Goal: Task Accomplishment & Management: Complete application form

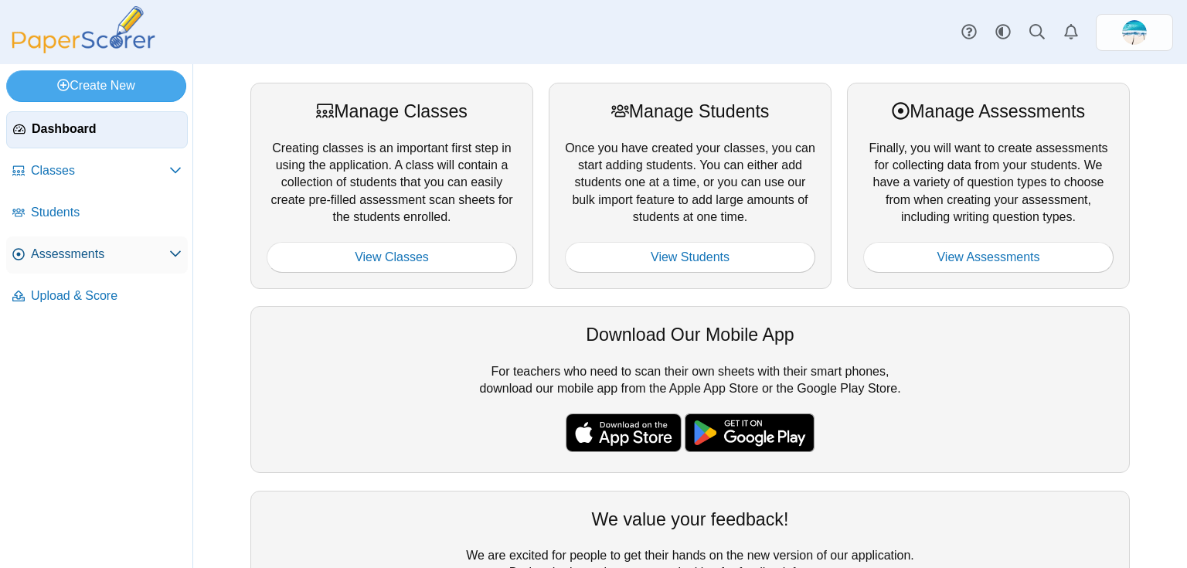
click at [81, 261] on span "Assessments" at bounding box center [100, 254] width 138 height 17
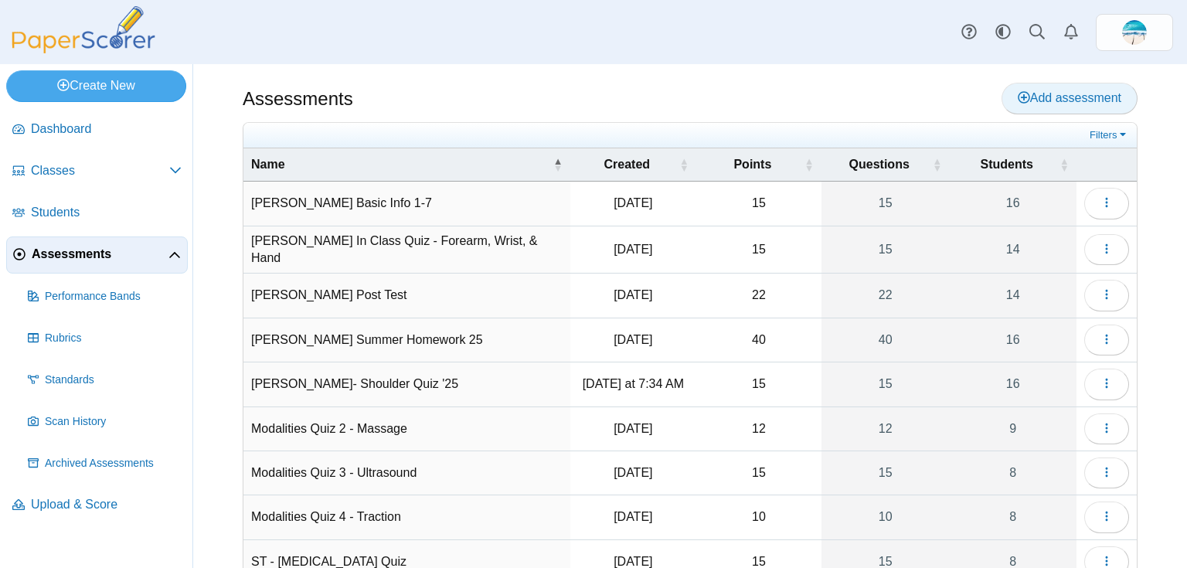
click at [1035, 101] on span "Add assessment" at bounding box center [1069, 97] width 104 height 13
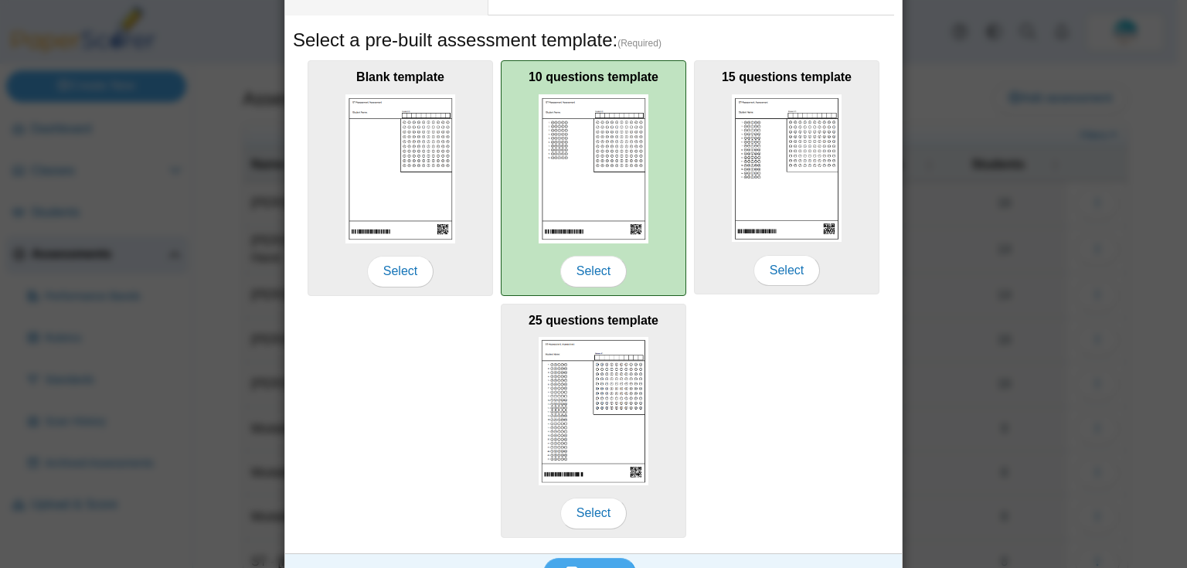
scroll to position [247, 0]
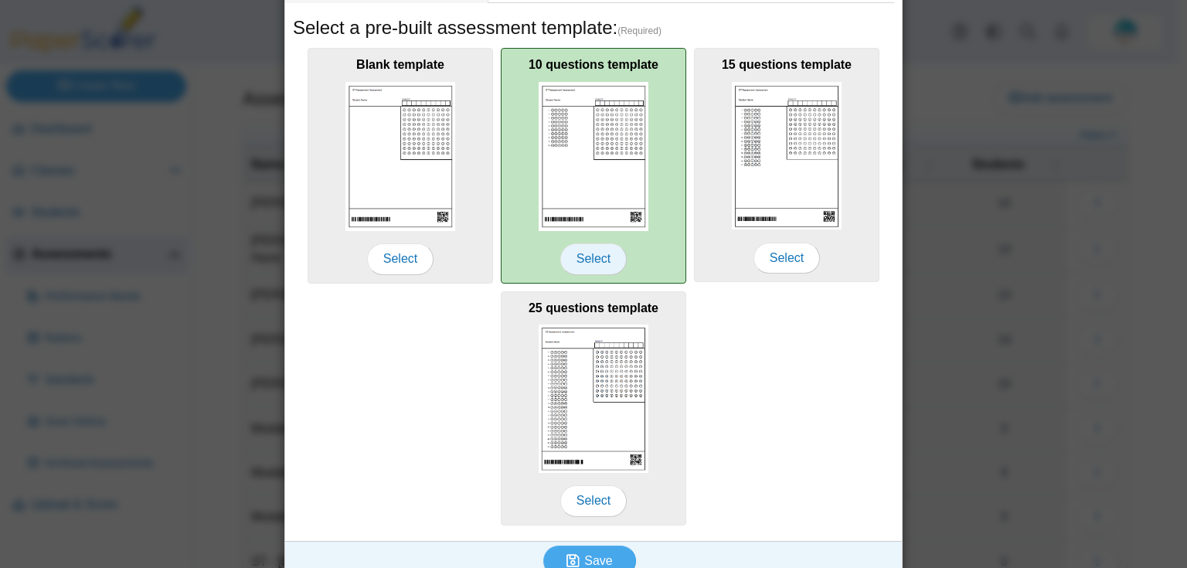
click at [589, 256] on span "Select" at bounding box center [593, 258] width 66 height 31
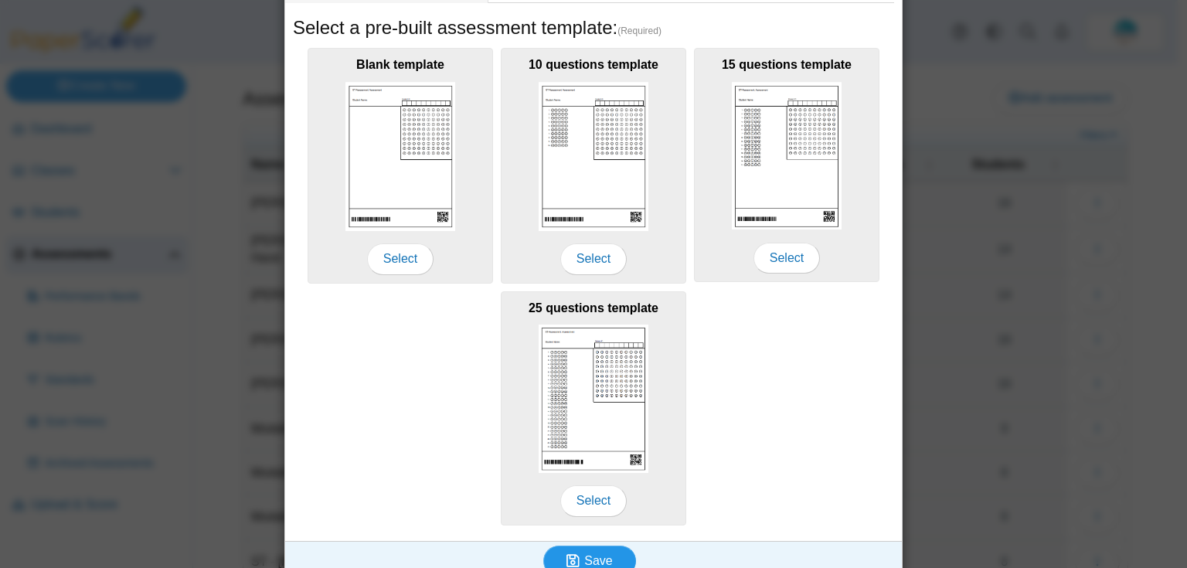
click at [580, 552] on icon "submit" at bounding box center [575, 560] width 18 height 17
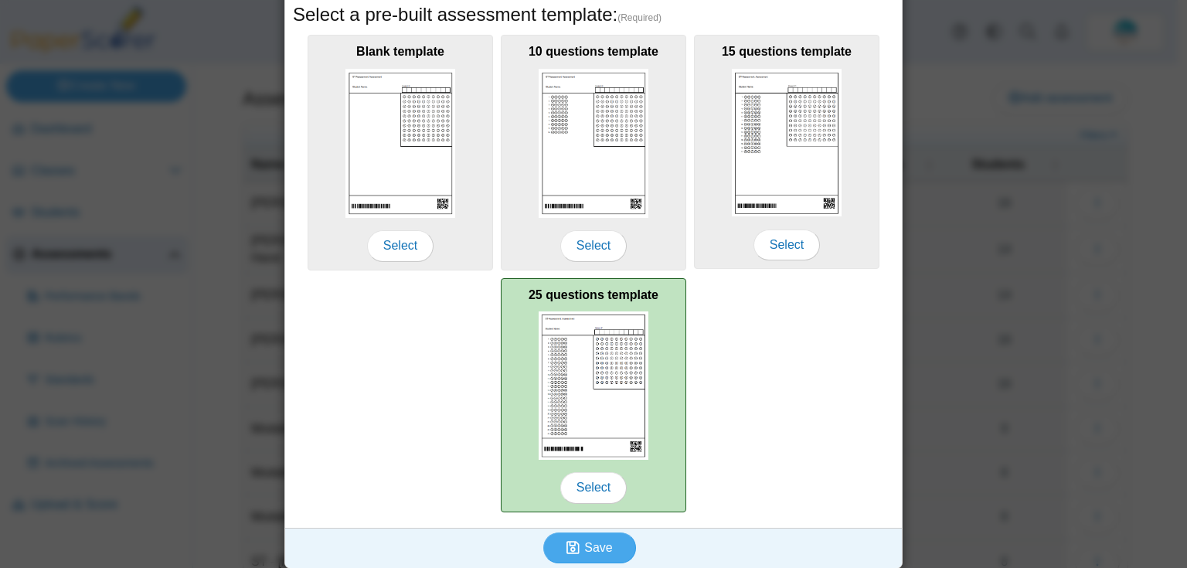
scroll to position [264, 0]
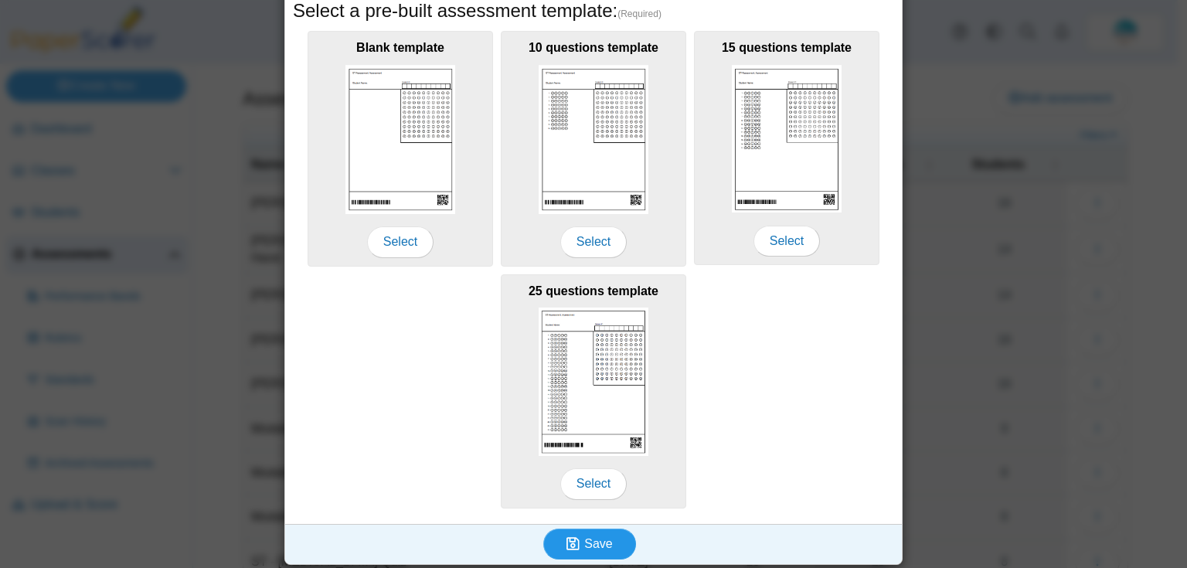
type input "**********"
click at [600, 537] on span "Save" at bounding box center [598, 543] width 28 height 13
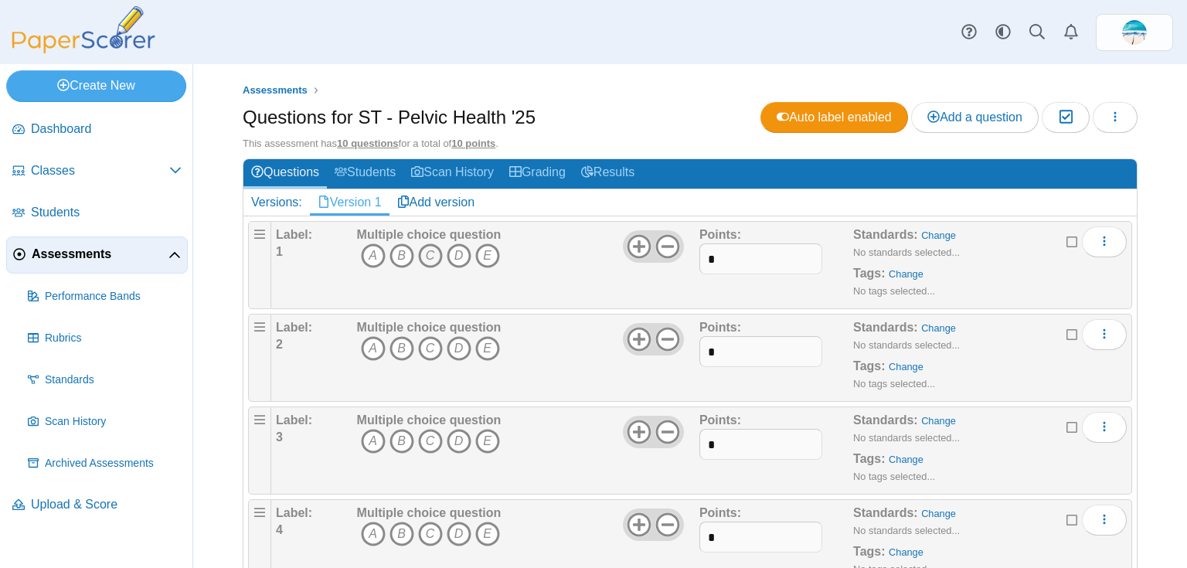
click at [429, 256] on icon "C" at bounding box center [430, 255] width 25 height 25
click at [457, 349] on icon "D" at bounding box center [458, 348] width 25 height 25
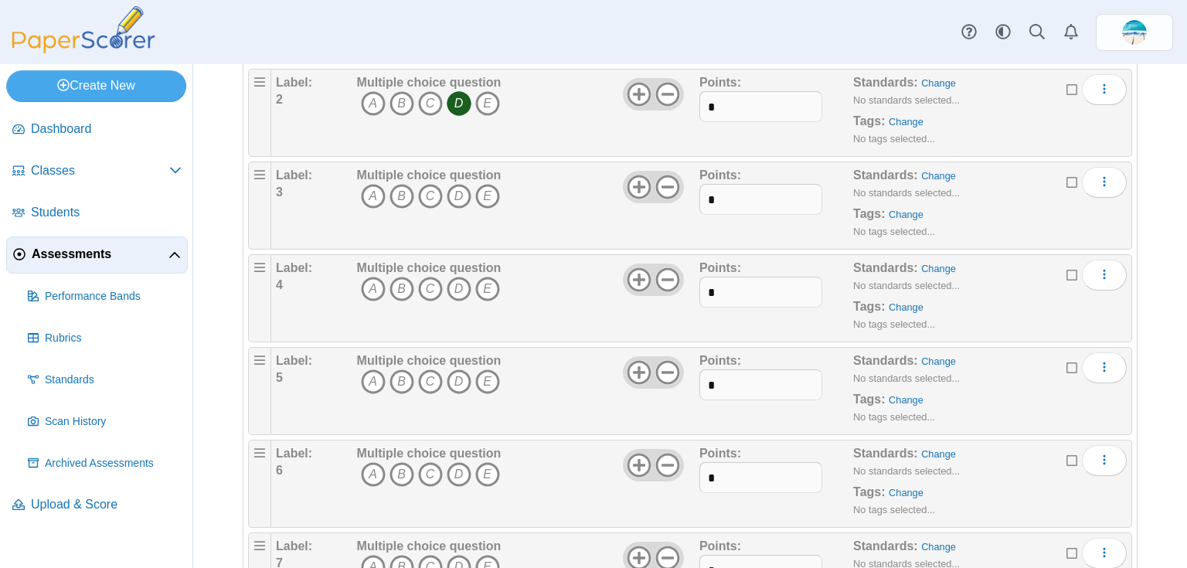
scroll to position [247, 0]
click at [398, 192] on icon "B" at bounding box center [401, 194] width 25 height 25
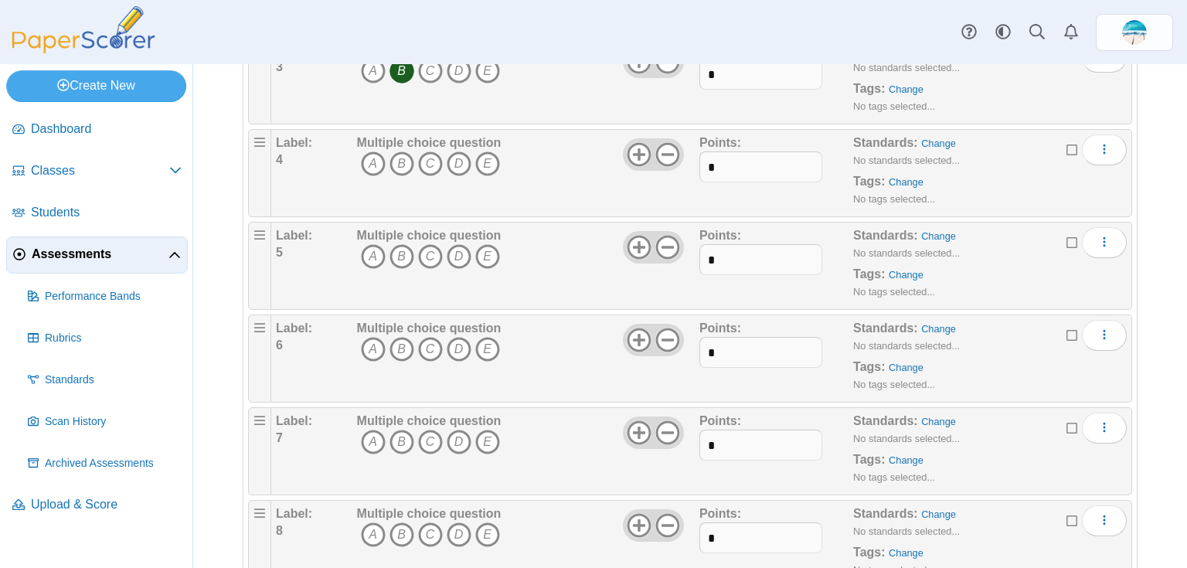
scroll to position [371, 0]
click at [458, 162] on icon "D" at bounding box center [458, 163] width 25 height 25
click at [425, 255] on icon "C" at bounding box center [430, 255] width 25 height 25
click at [400, 352] on icon "B" at bounding box center [401, 348] width 25 height 25
click at [462, 440] on icon "D" at bounding box center [458, 441] width 25 height 25
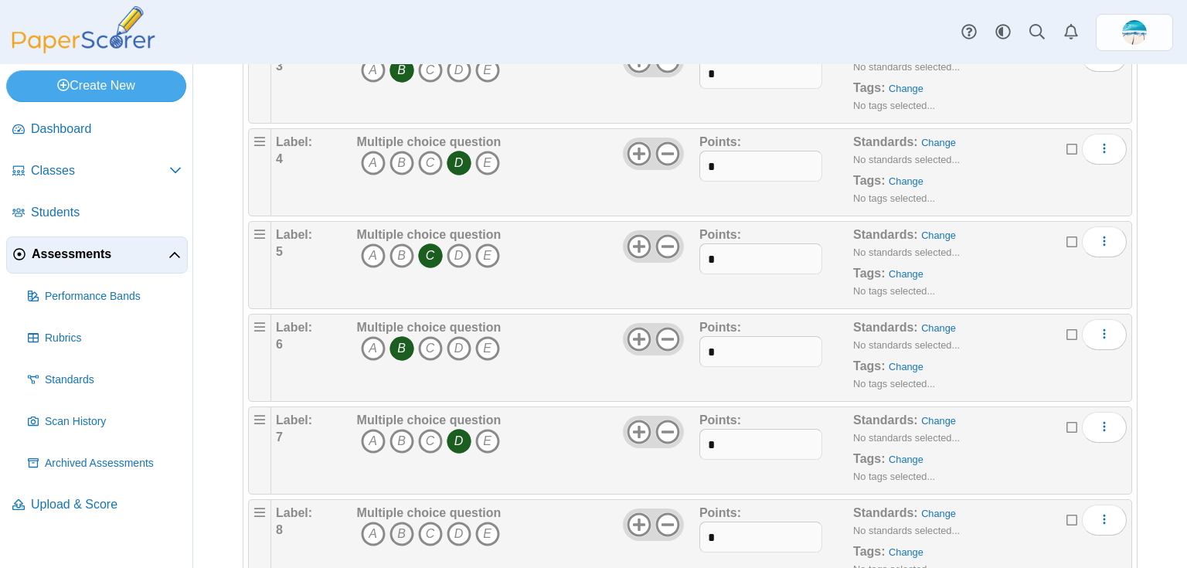
drag, startPoint x: 405, startPoint y: 527, endPoint x: 409, endPoint y: 511, distance: 16.9
click at [404, 527] on icon "B" at bounding box center [401, 533] width 25 height 25
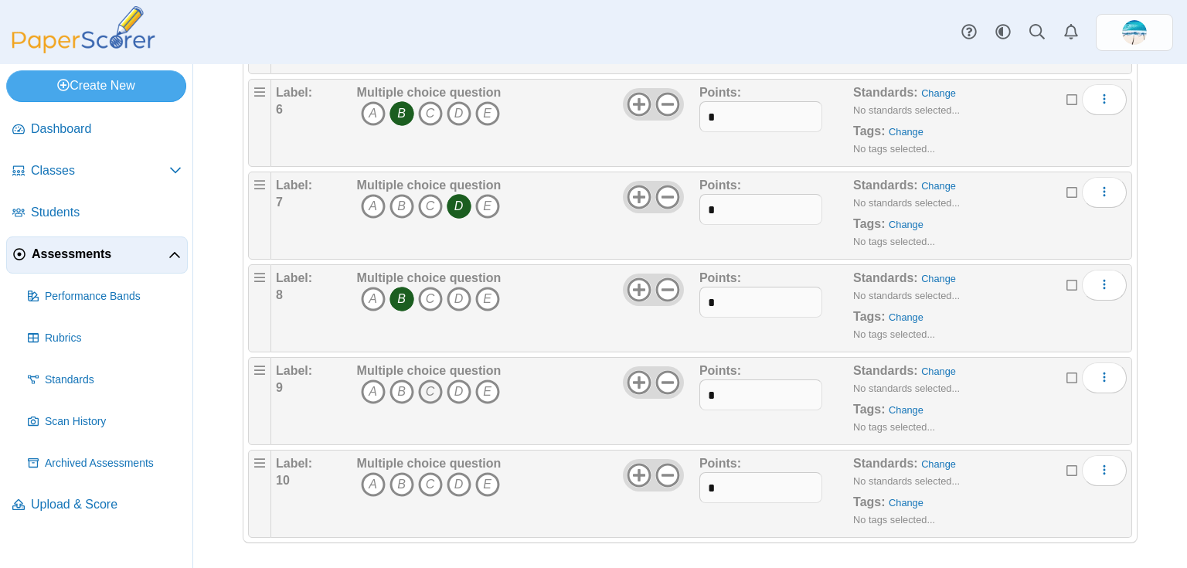
click at [433, 392] on icon "C" at bounding box center [430, 391] width 25 height 25
click at [405, 483] on icon "B" at bounding box center [401, 484] width 25 height 25
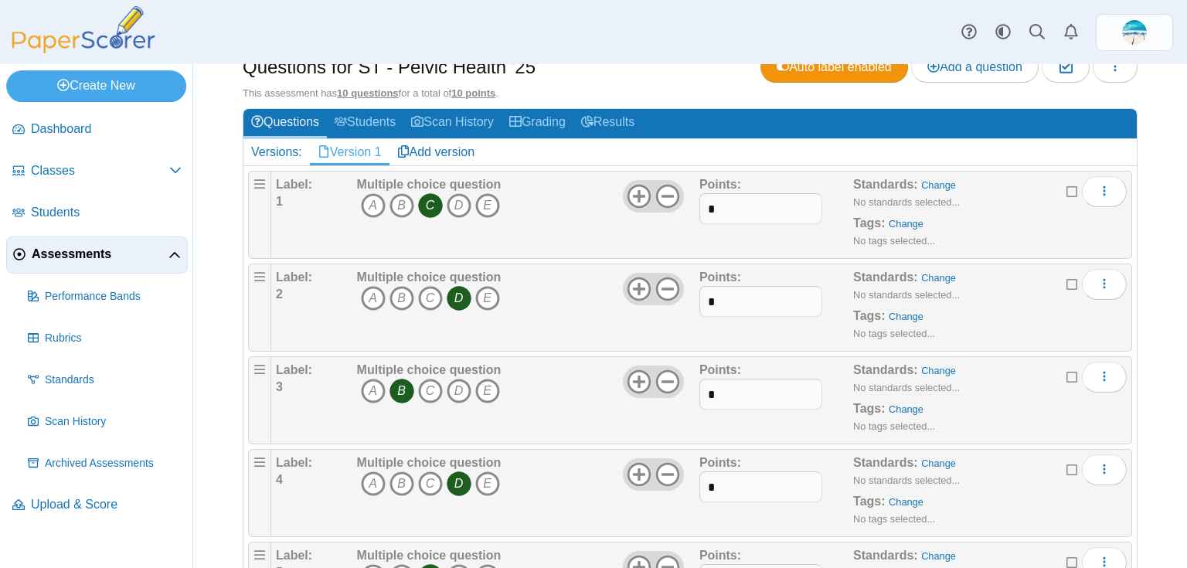
scroll to position [0, 0]
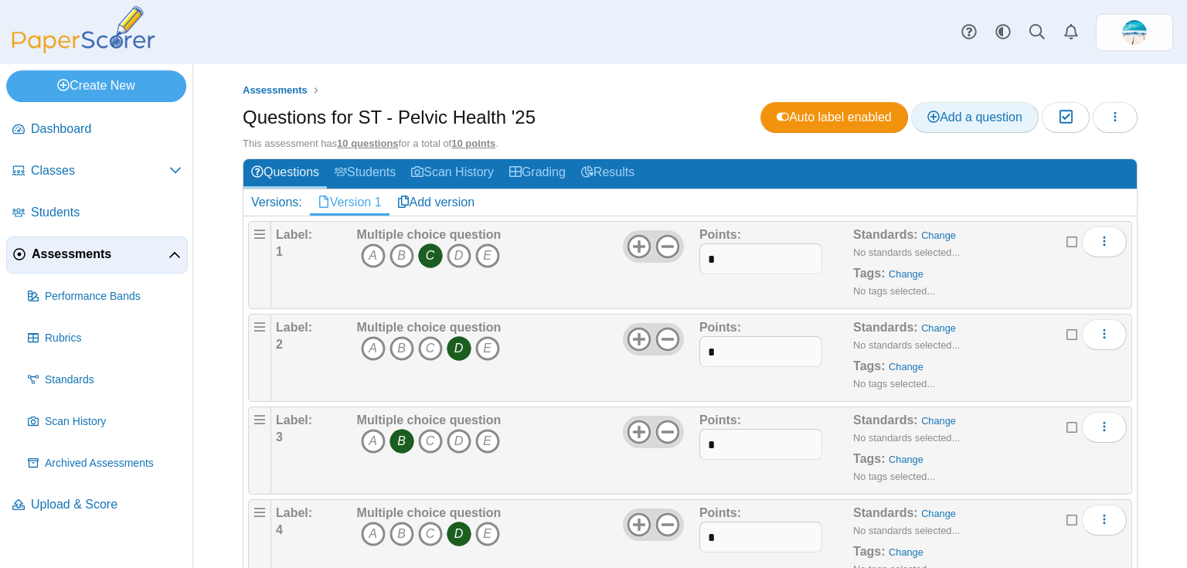
click at [978, 117] on span "Add a question" at bounding box center [974, 116] width 95 height 13
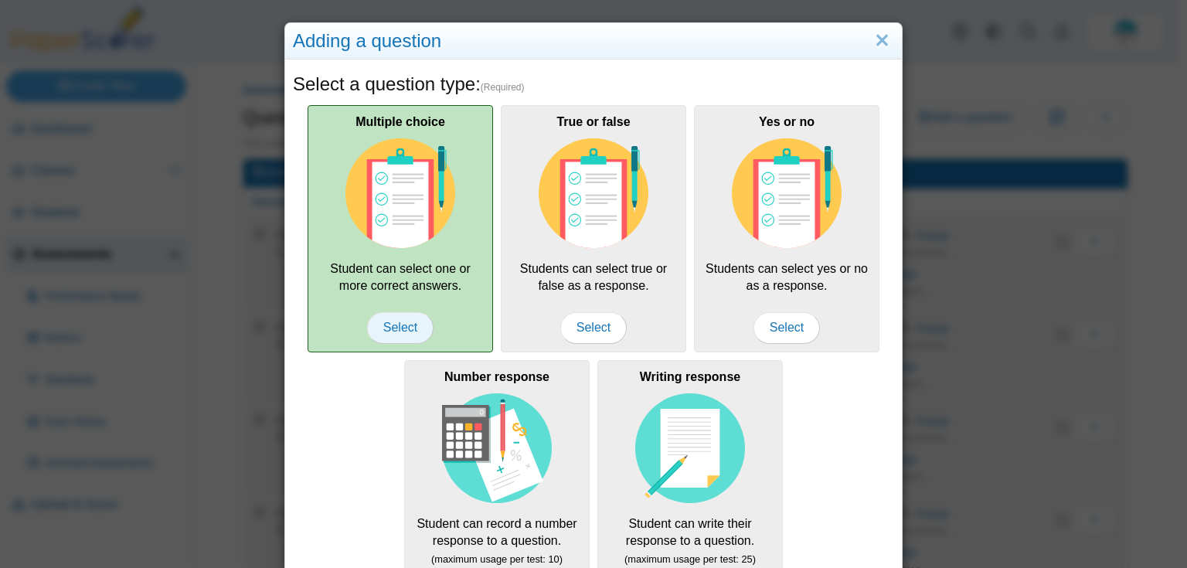
click at [387, 328] on span "Select" at bounding box center [400, 327] width 66 height 31
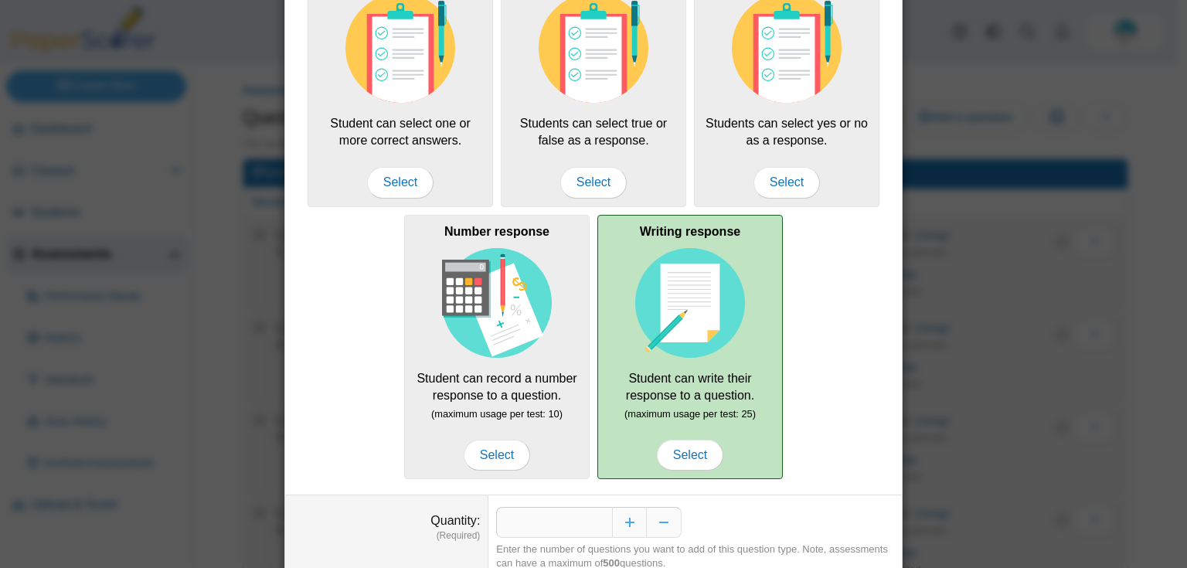
scroll to position [204, 0]
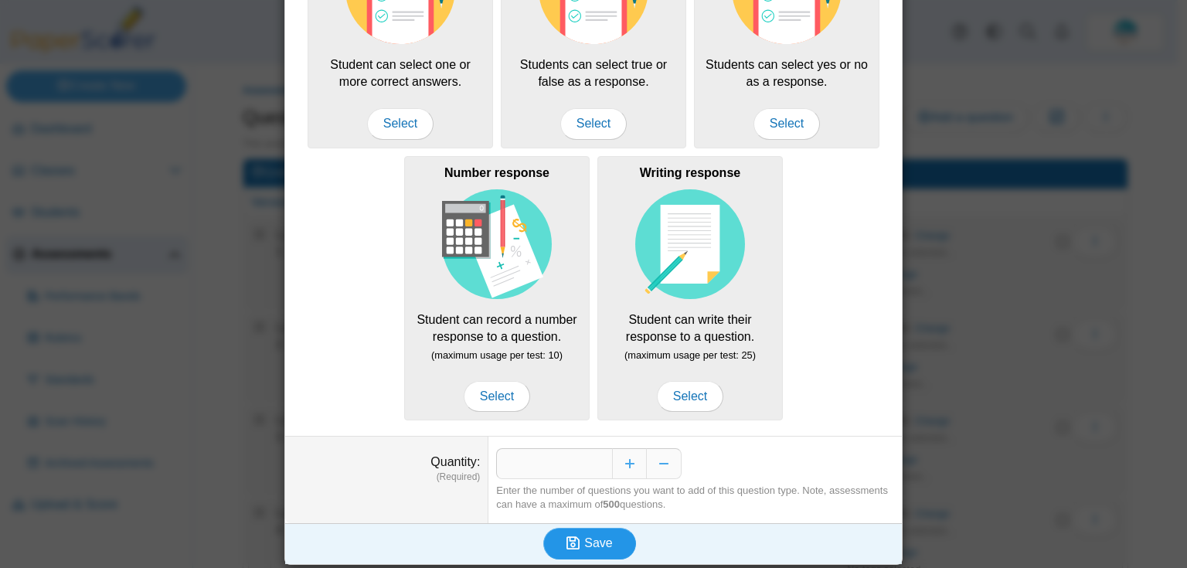
click at [588, 542] on span "Save" at bounding box center [598, 542] width 28 height 13
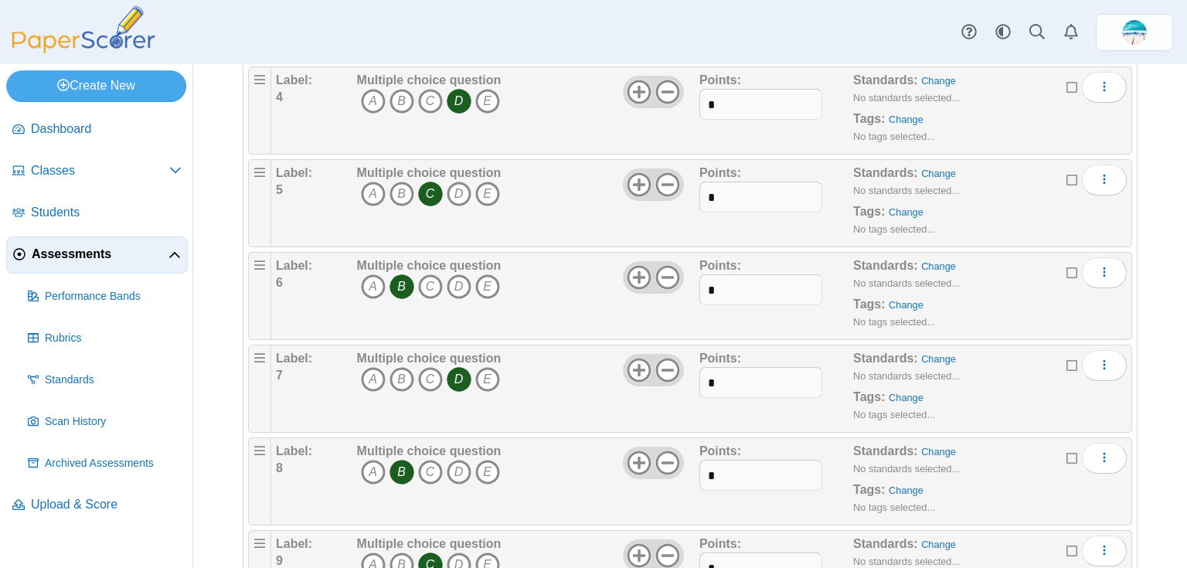
scroll to position [606, 0]
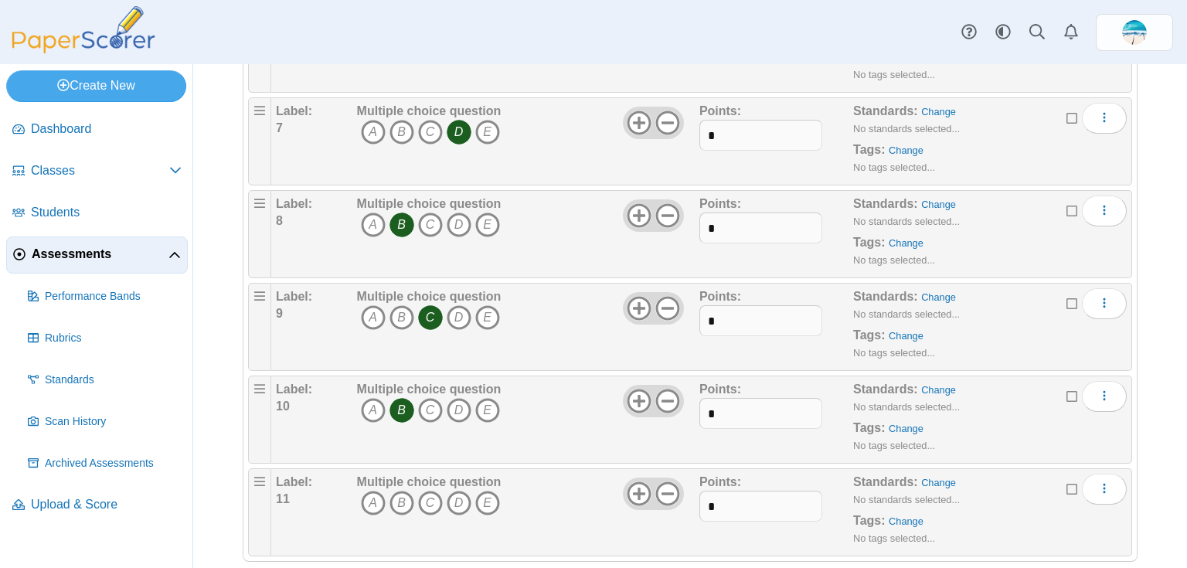
scroll to position [698, 0]
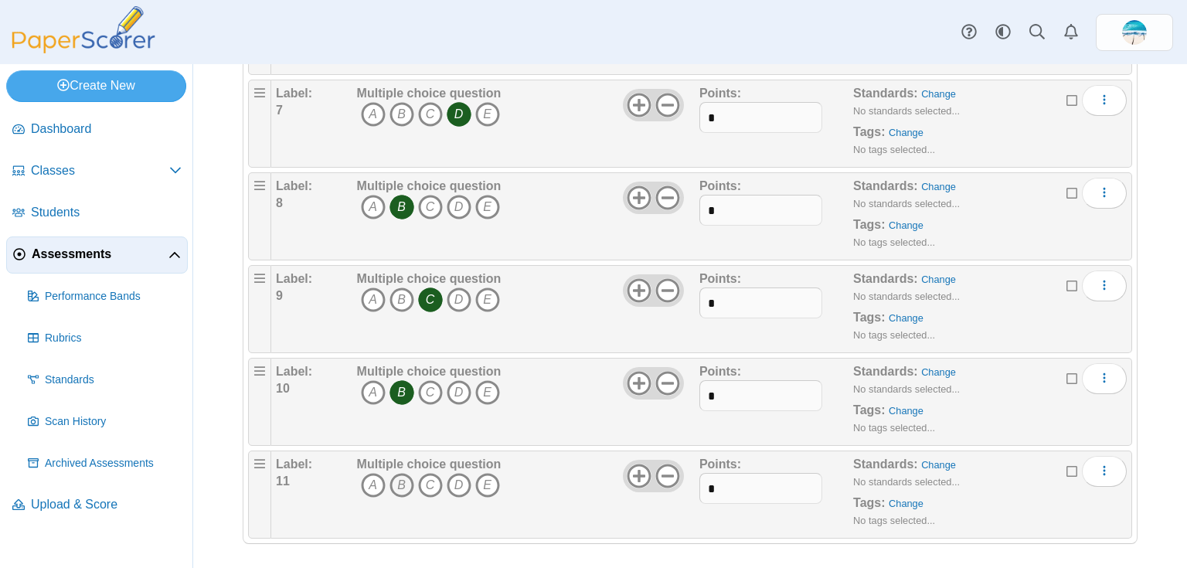
click at [405, 480] on icon "B" at bounding box center [401, 485] width 25 height 25
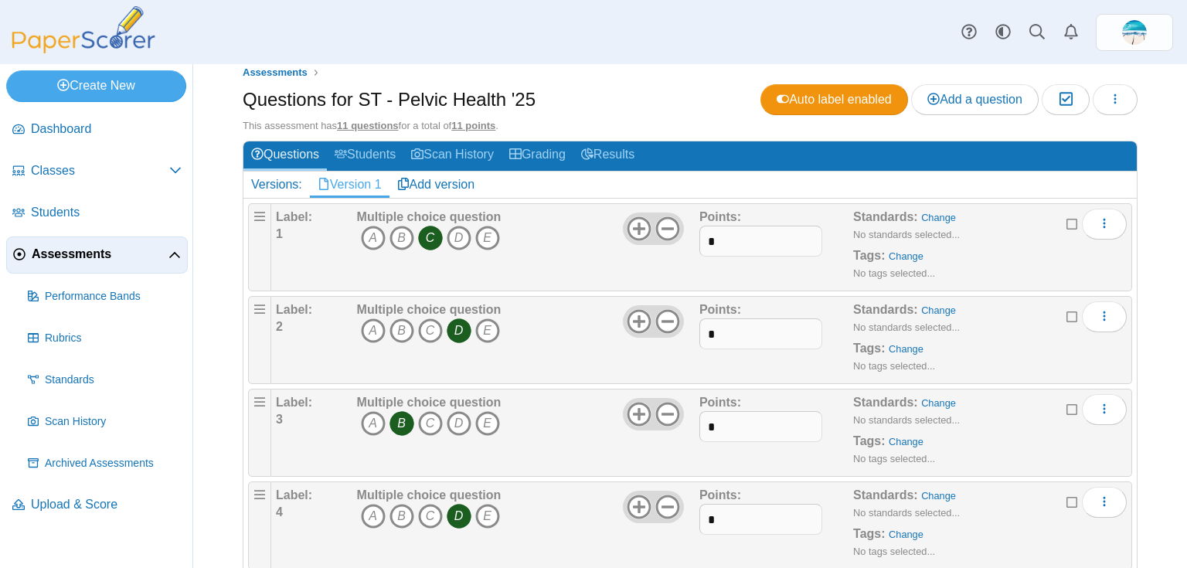
scroll to position [0, 0]
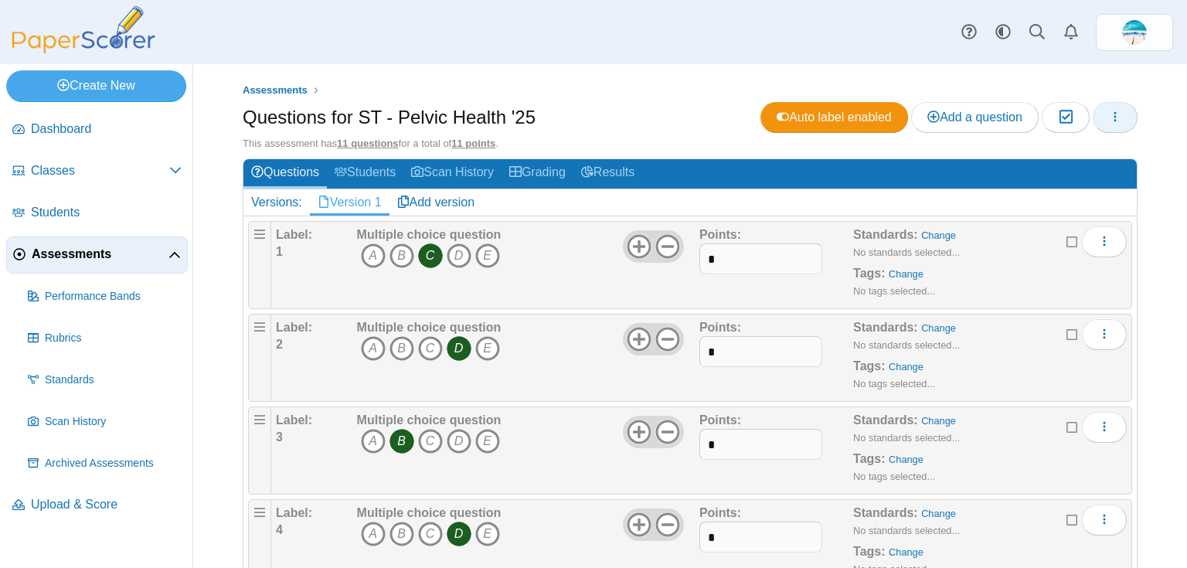
click at [1110, 122] on icon "button" at bounding box center [1115, 116] width 12 height 12
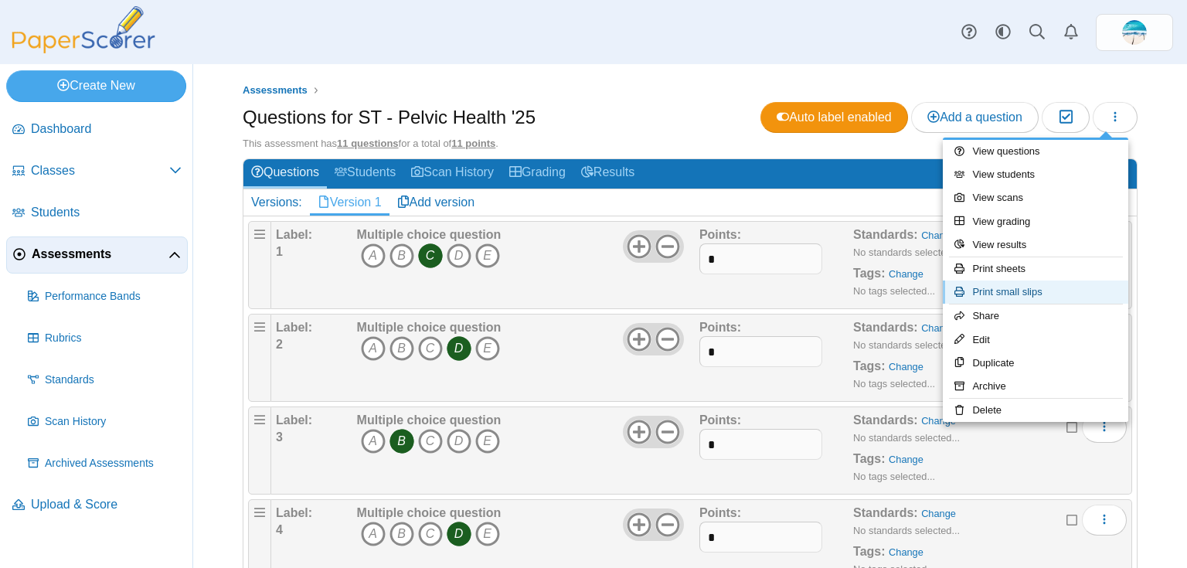
click at [1054, 290] on link "Print small slips" at bounding box center [1034, 291] width 185 height 23
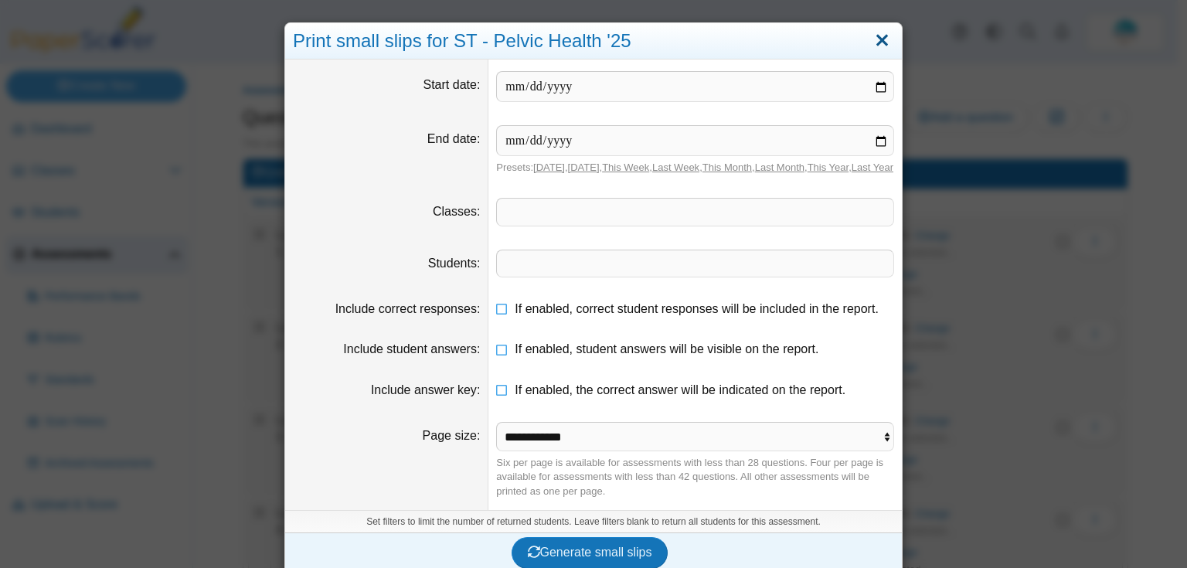
click at [874, 37] on link "Close" at bounding box center [882, 41] width 24 height 26
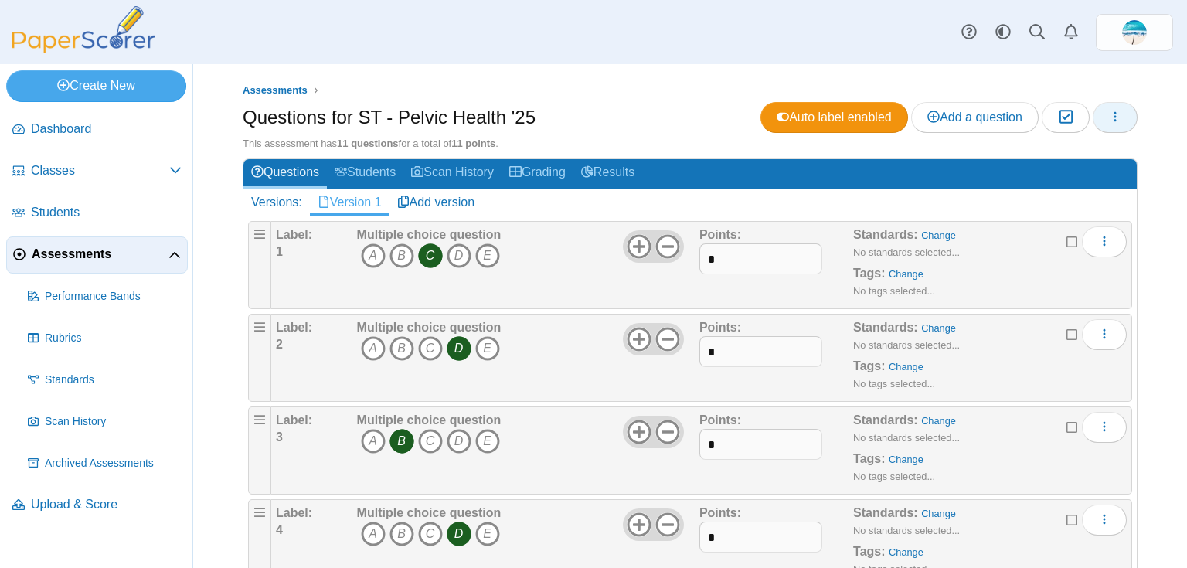
click at [1109, 118] on icon "button" at bounding box center [1115, 116] width 12 height 12
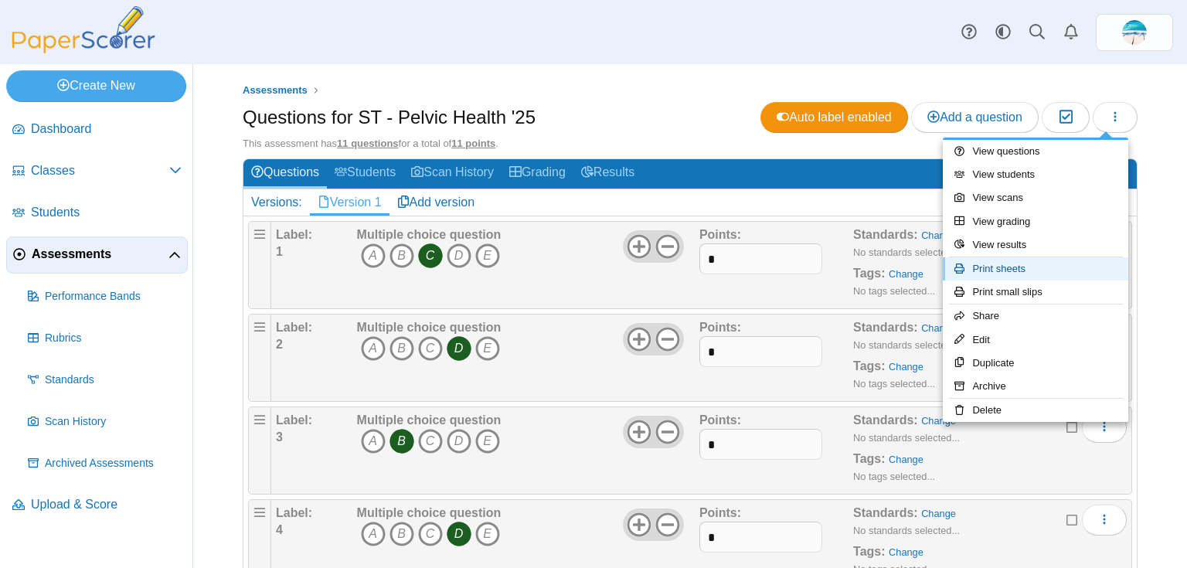
click at [1054, 273] on link "Print sheets" at bounding box center [1034, 268] width 185 height 23
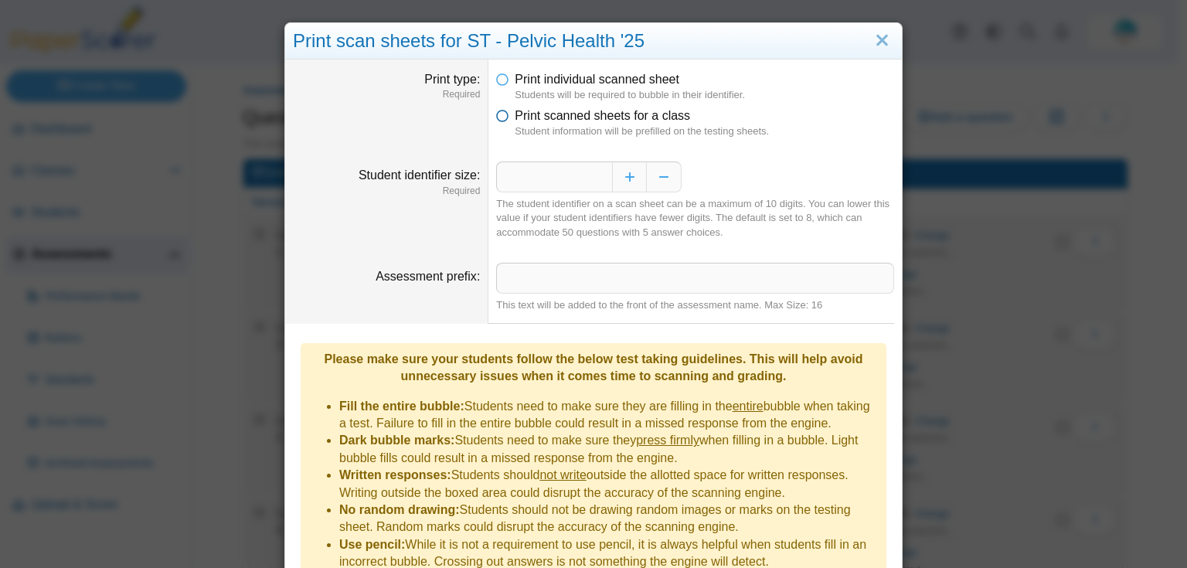
click at [497, 114] on icon at bounding box center [502, 112] width 12 height 11
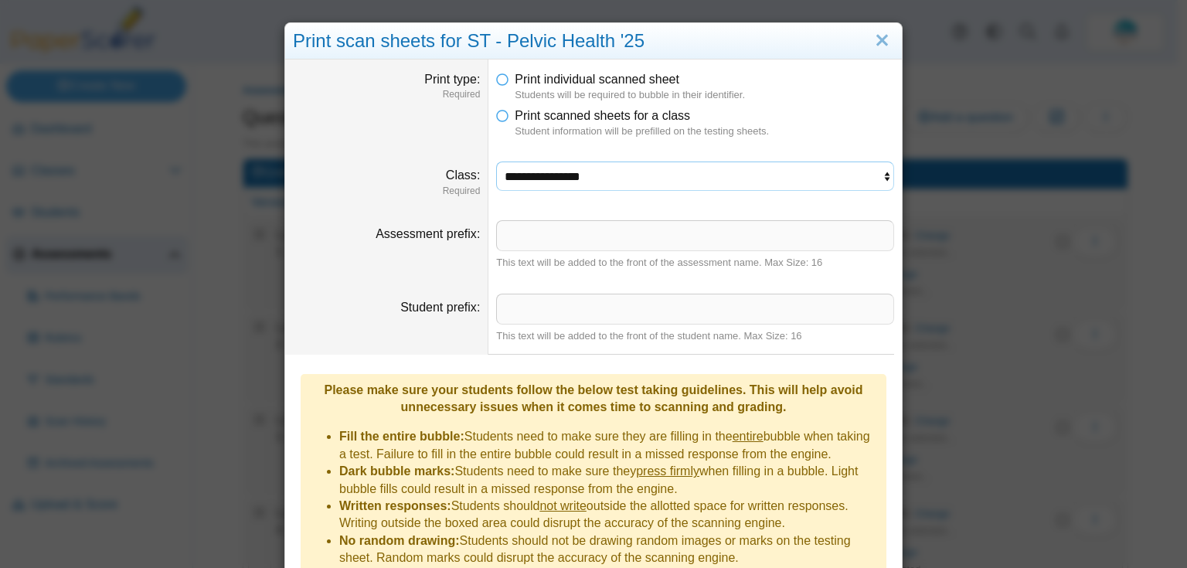
click at [531, 182] on select "**********" at bounding box center [695, 175] width 398 height 29
select select "**********"
click at [496, 161] on select "**********" at bounding box center [695, 175] width 398 height 29
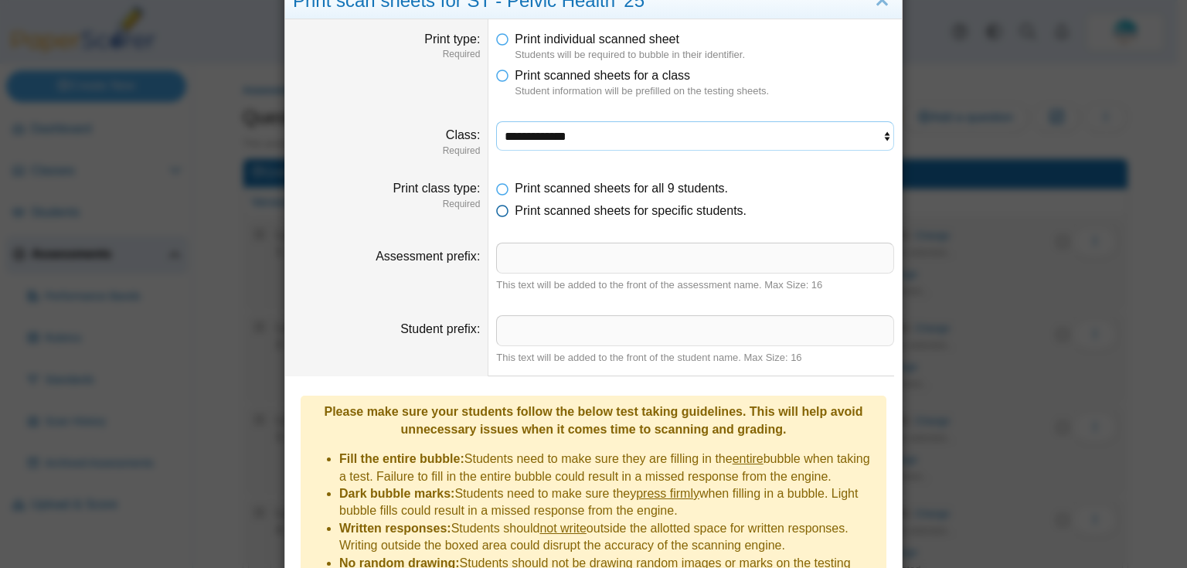
scroll to position [62, 0]
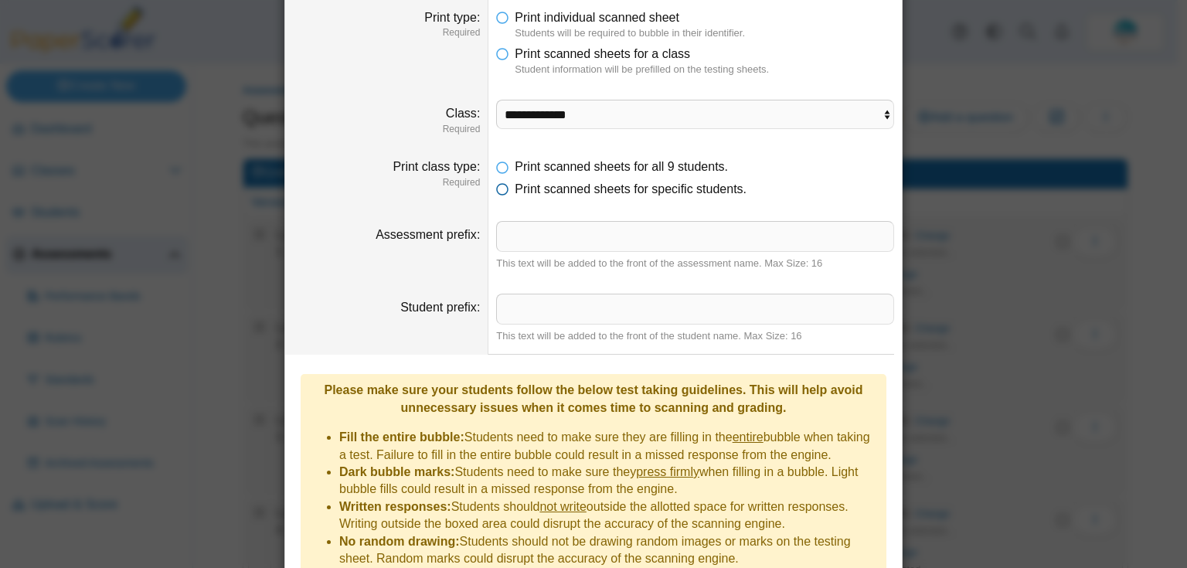
click at [501, 191] on icon at bounding box center [502, 186] width 12 height 11
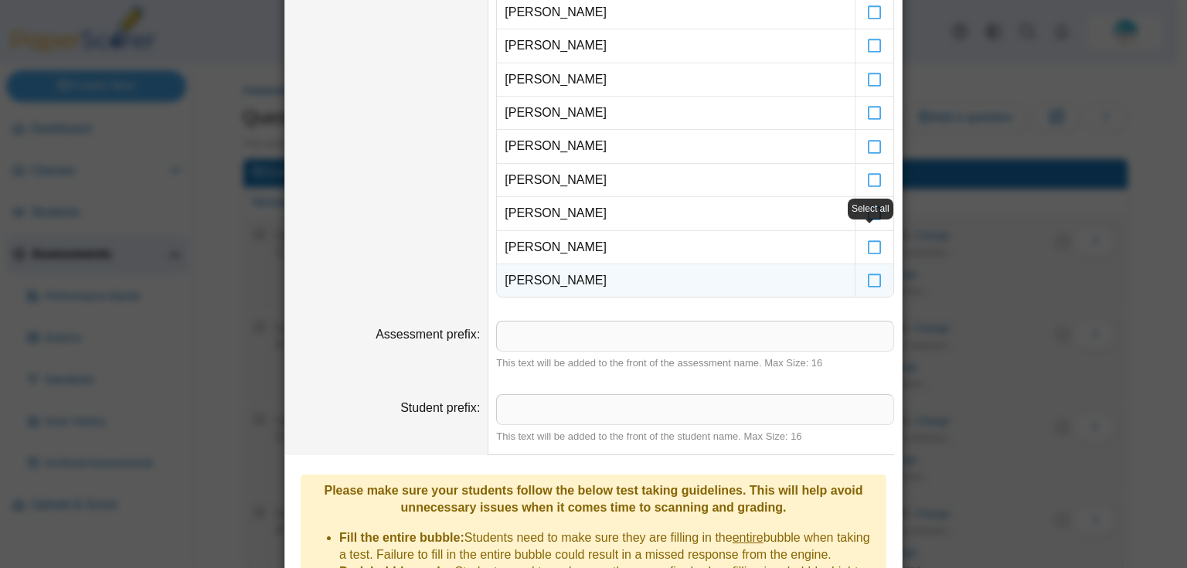
scroll to position [247, 0]
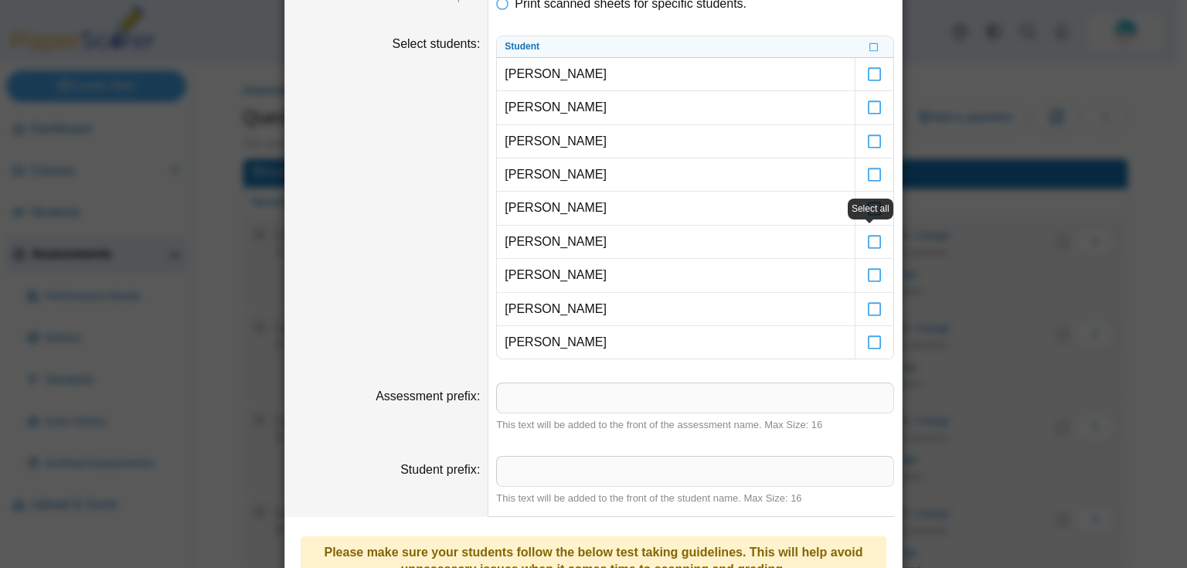
click at [897, 194] on div "**********" at bounding box center [593, 335] width 618 height 1121
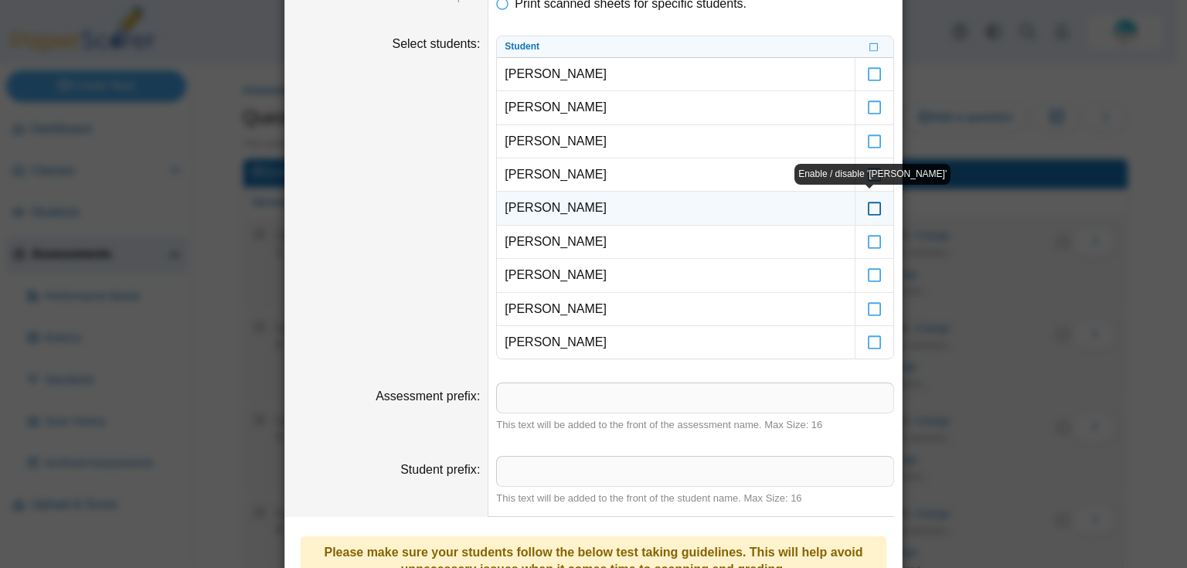
click at [869, 206] on icon at bounding box center [874, 201] width 15 height 14
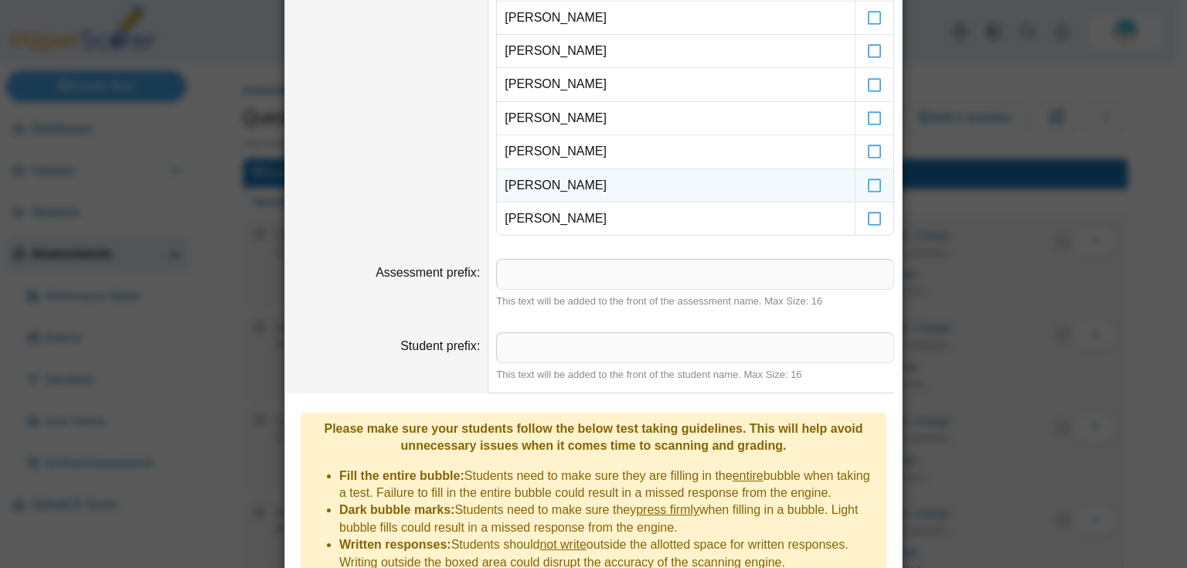
scroll to position [556, 0]
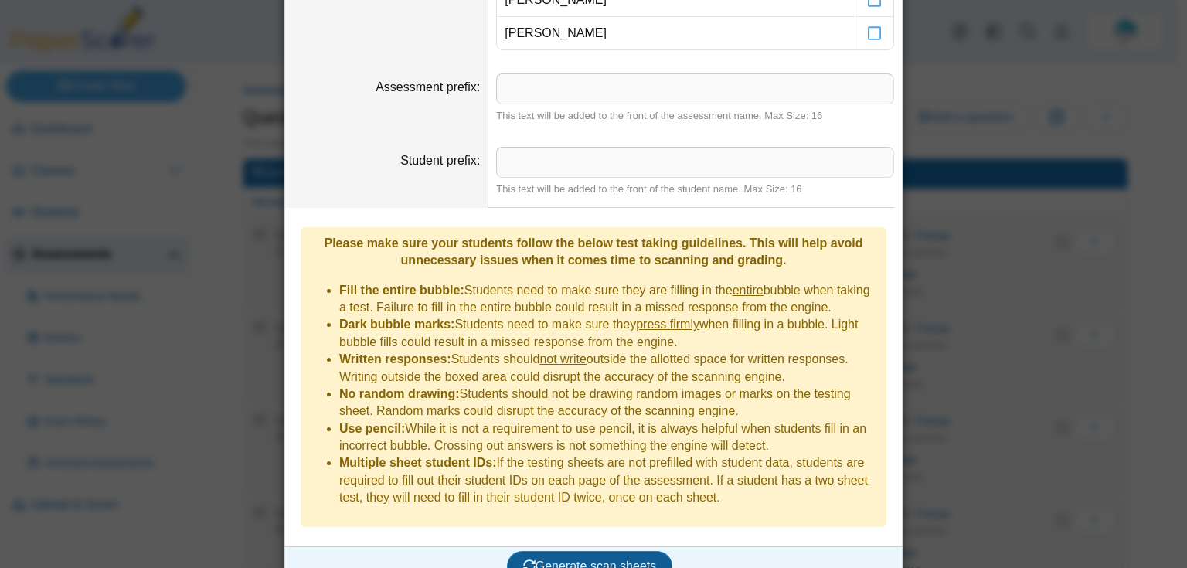
click at [613, 559] on span "Generate scan sheets" at bounding box center [590, 565] width 134 height 13
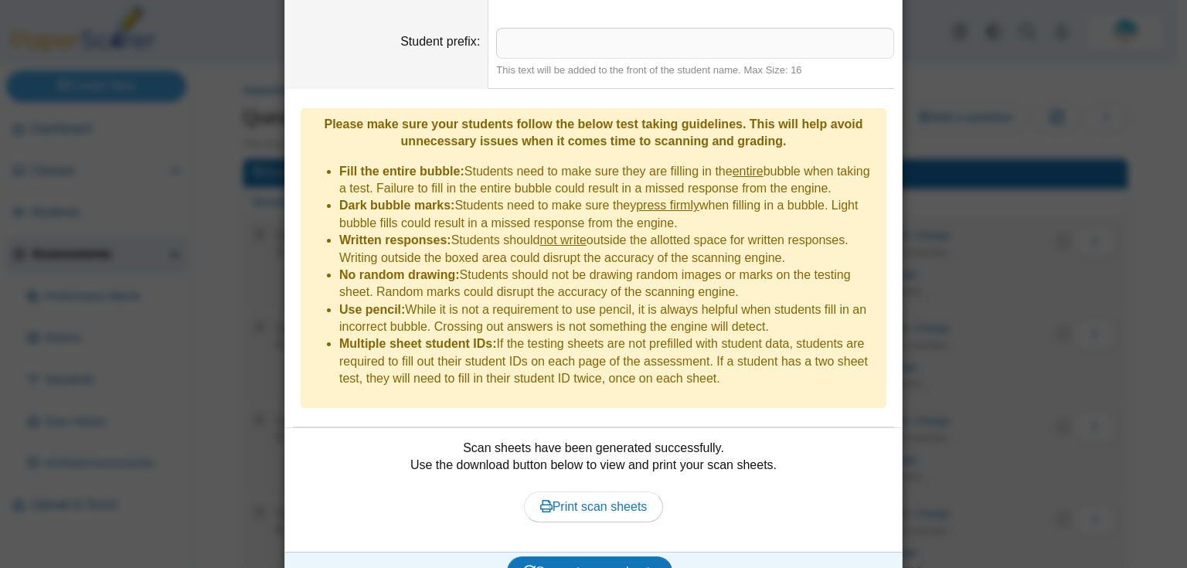
scroll to position [680, 0]
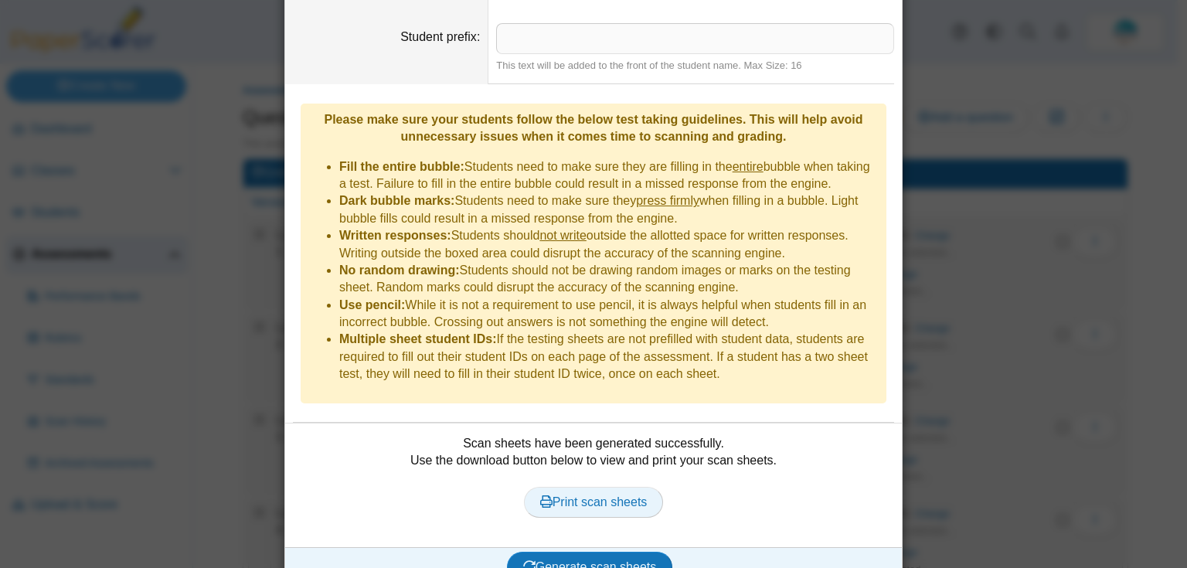
click at [613, 495] on span "Print scan sheets" at bounding box center [593, 501] width 107 height 13
